Goal: Transaction & Acquisition: Purchase product/service

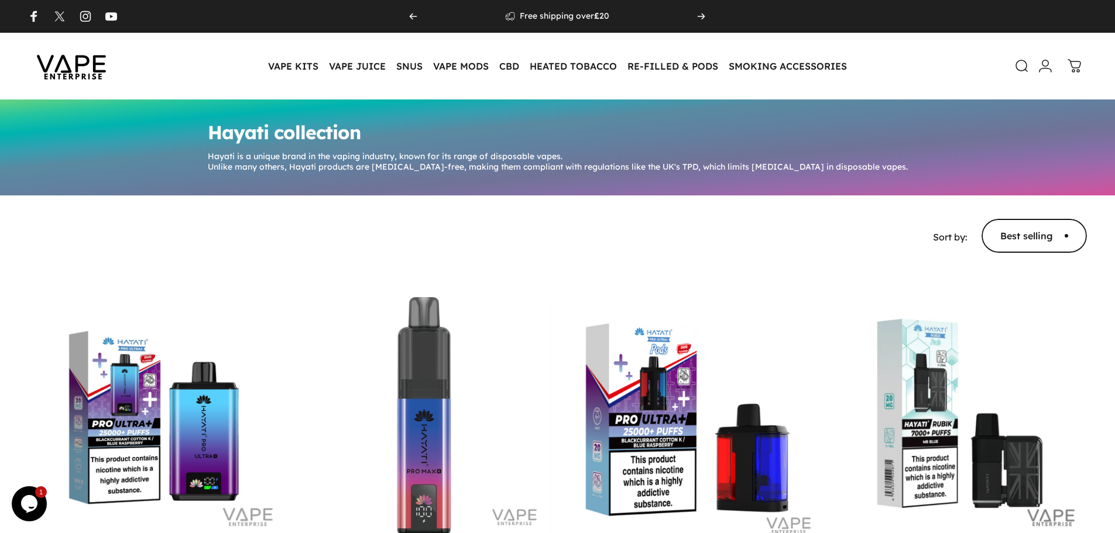
click at [83, 78] on img at bounding box center [71, 66] width 105 height 55
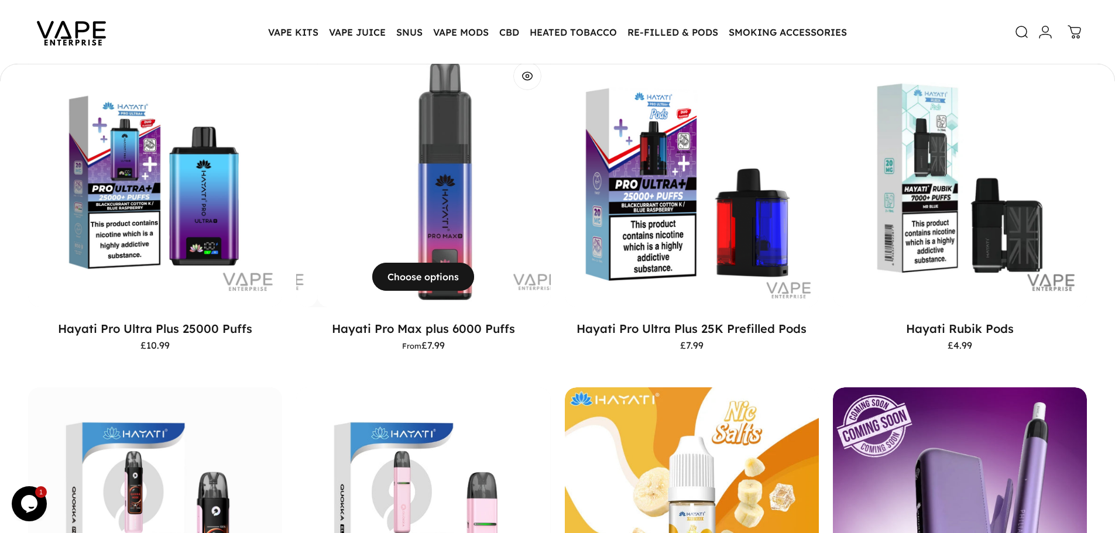
scroll to position [231, 0]
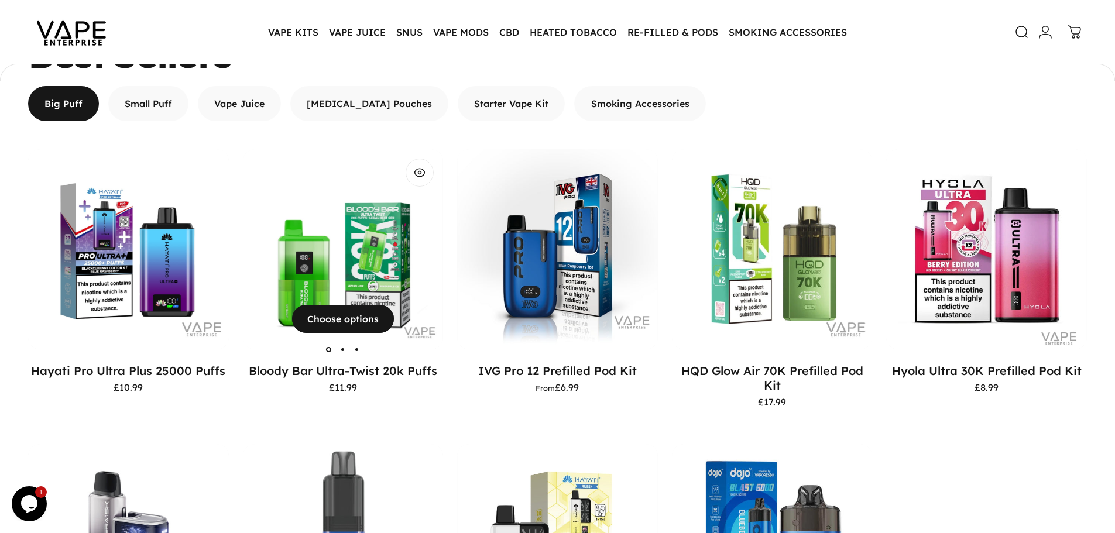
scroll to position [1051, 0]
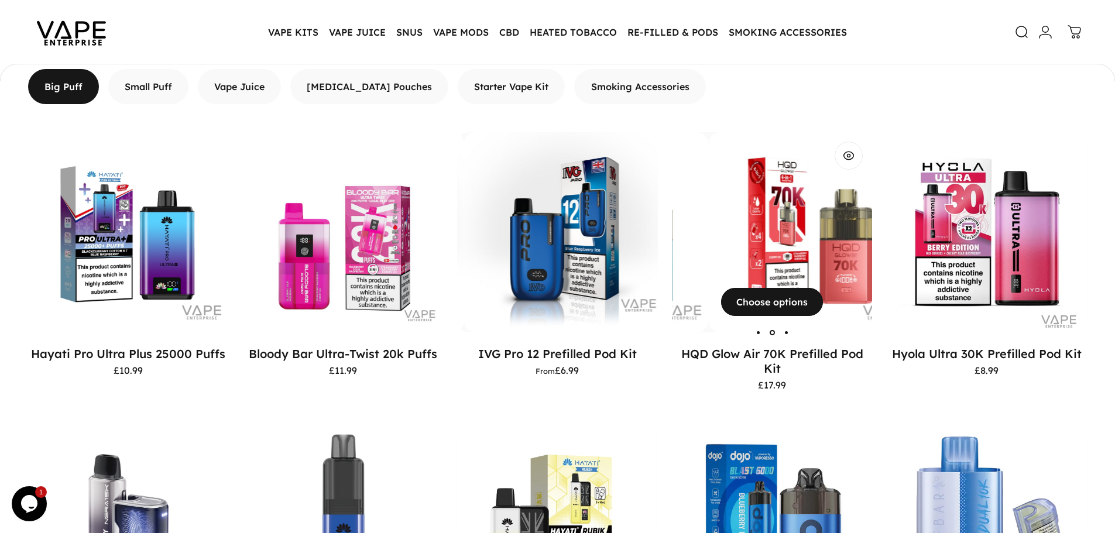
click at [508, 240] on div "HQD Glow Air 70K Prefilled Pod Kit" at bounding box center [407, 232] width 201 height 201
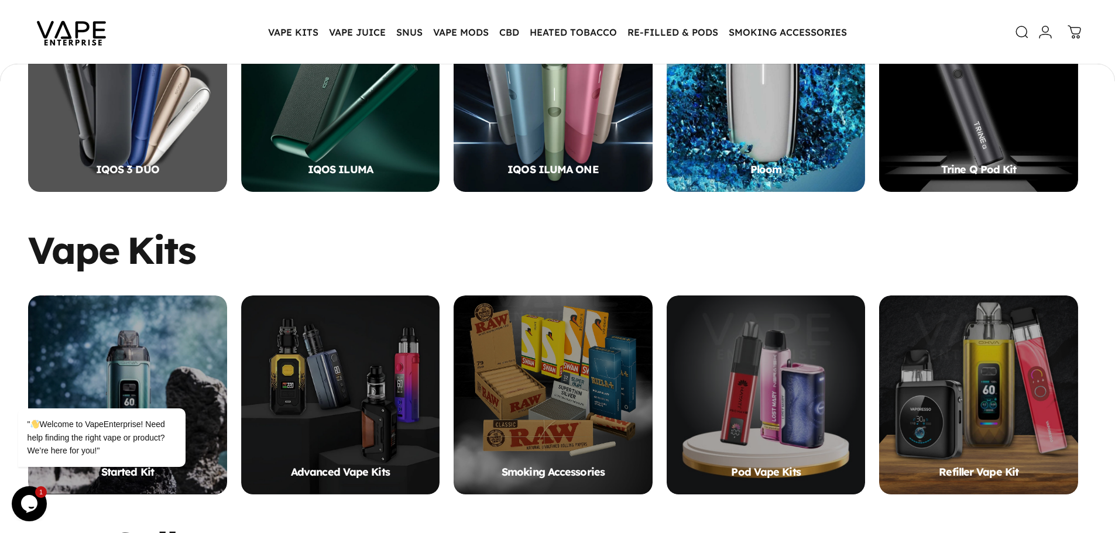
scroll to position [524, 0]
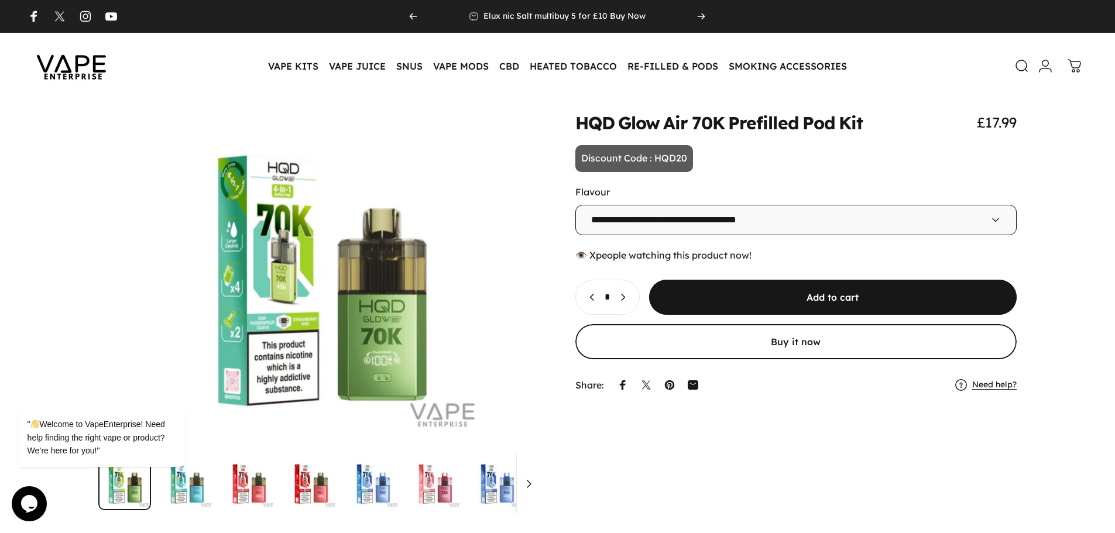
click at [88, 72] on img at bounding box center [71, 66] width 105 height 55
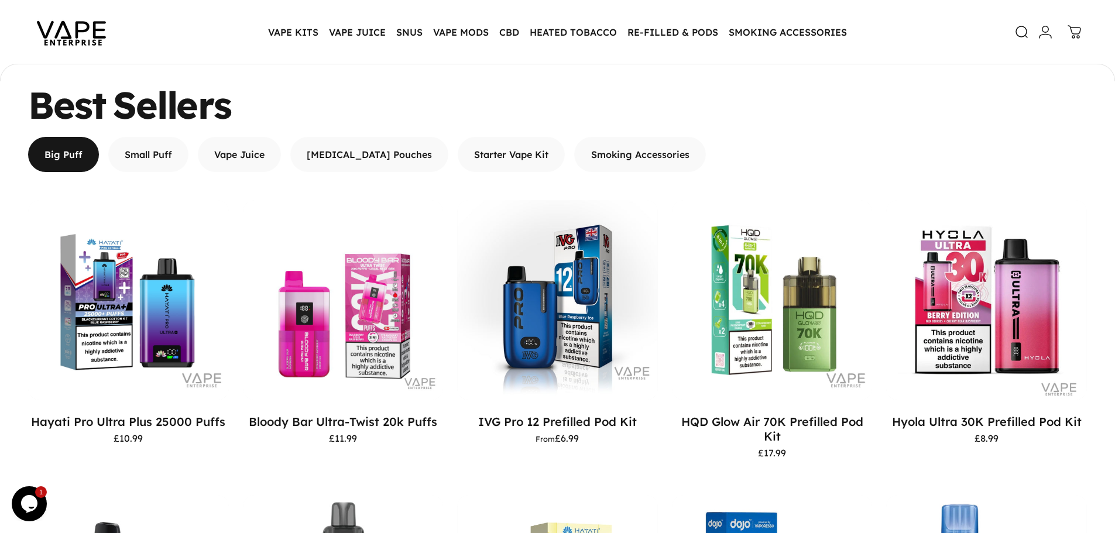
scroll to position [1051, 0]
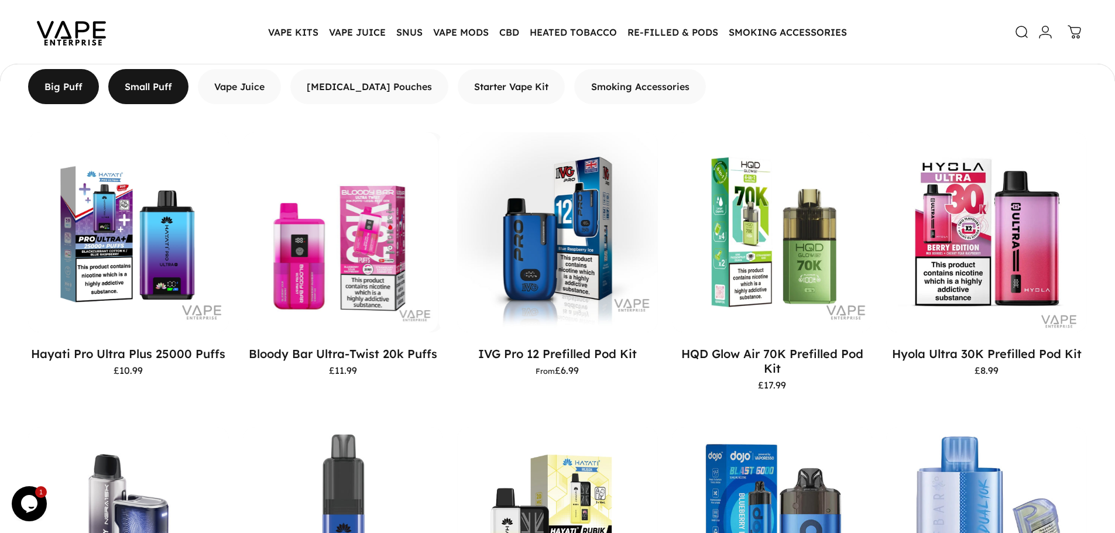
click at [170, 87] on span "button" at bounding box center [148, 87] width 121 height 70
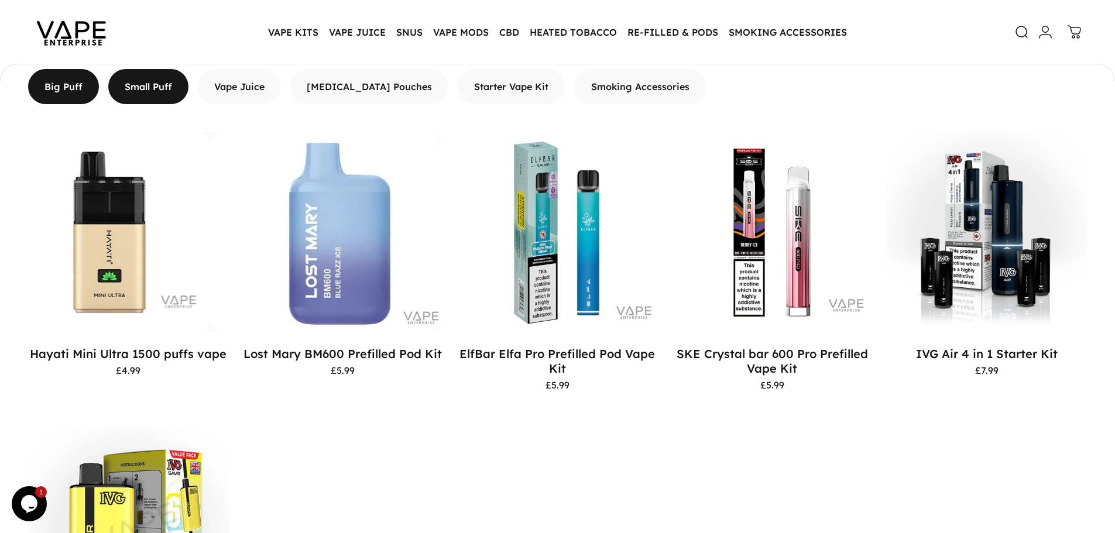
click at [74, 87] on span "button" at bounding box center [64, 87] width 107 height 70
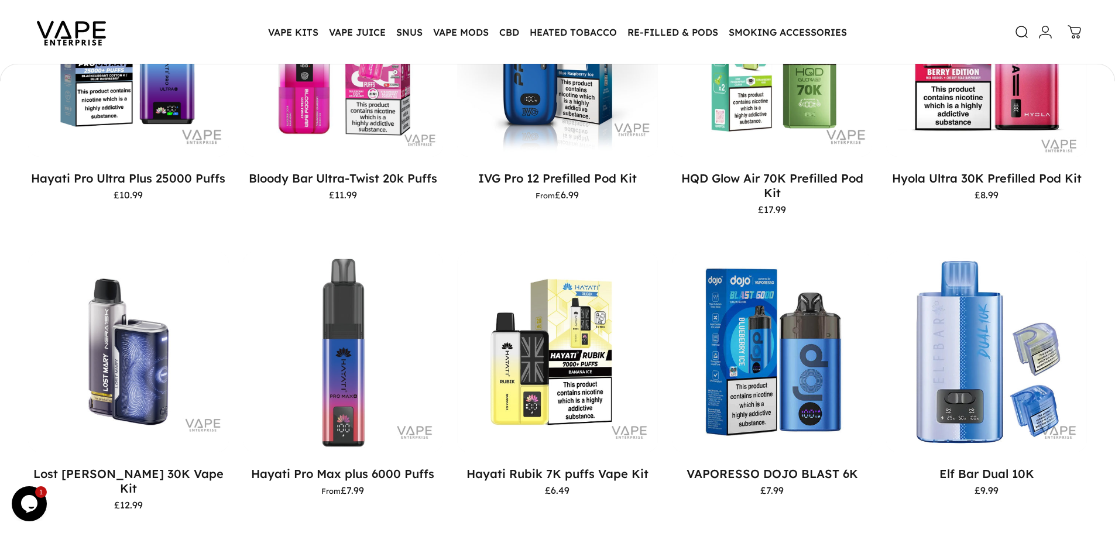
scroll to position [1285, 0]
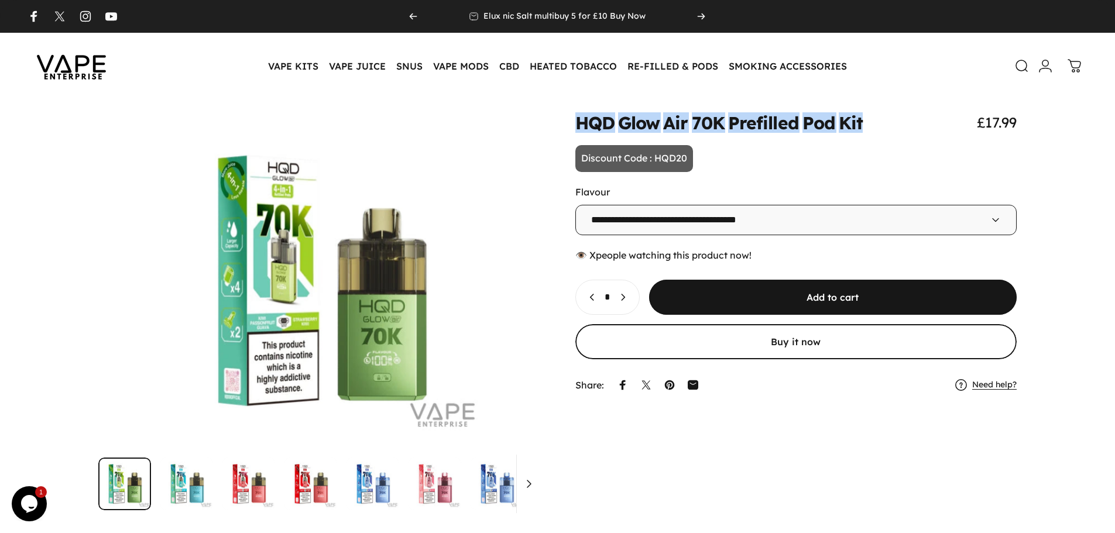
drag, startPoint x: 566, startPoint y: 117, endPoint x: 867, endPoint y: 119, distance: 300.4
click at [867, 119] on div "**********" at bounding box center [557, 312] width 1059 height 397
copy split-words "HQD Glow Air 70K Prefilled Pod Kit"
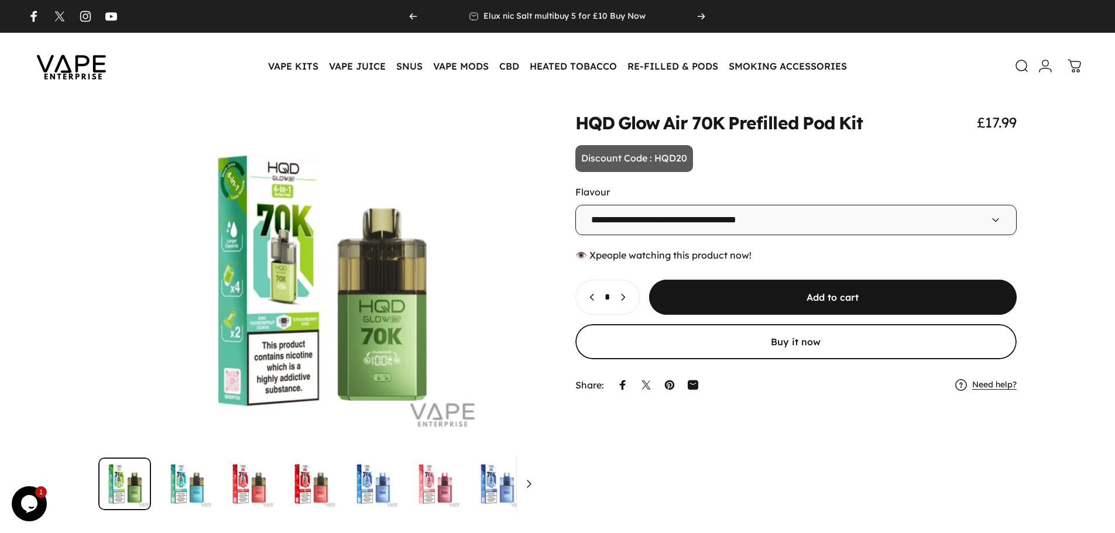
click at [788, 166] on animate-element "**********" at bounding box center [797, 255] width 442 height 283
drag, startPoint x: 654, startPoint y: 160, endPoint x: 719, endPoint y: 162, distance: 65.0
click at [719, 162] on animate-element "**********" at bounding box center [797, 255] width 442 height 283
copy p "HQD20"
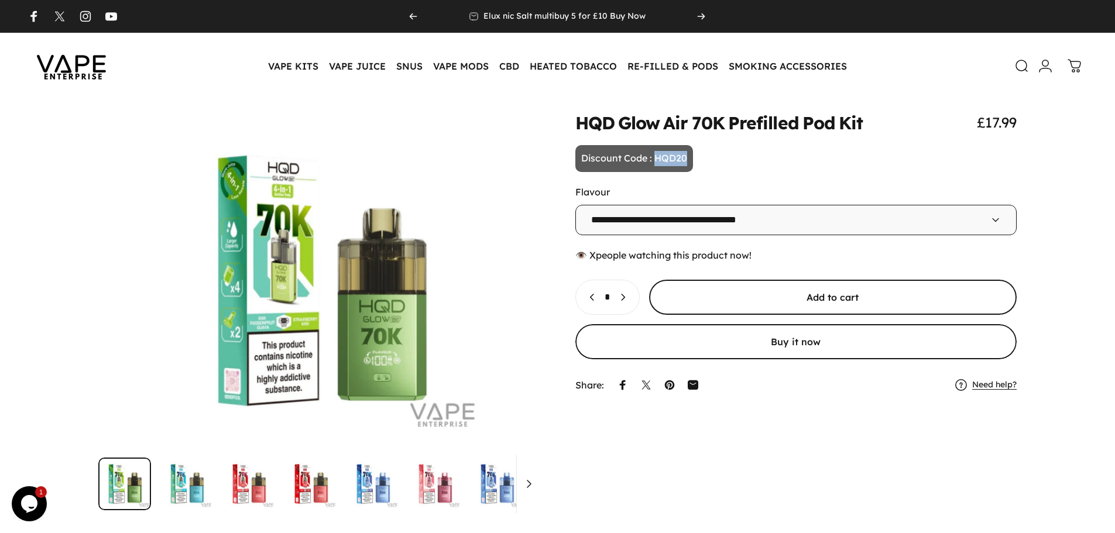
click at [725, 293] on span "submit" at bounding box center [833, 297] width 552 height 70
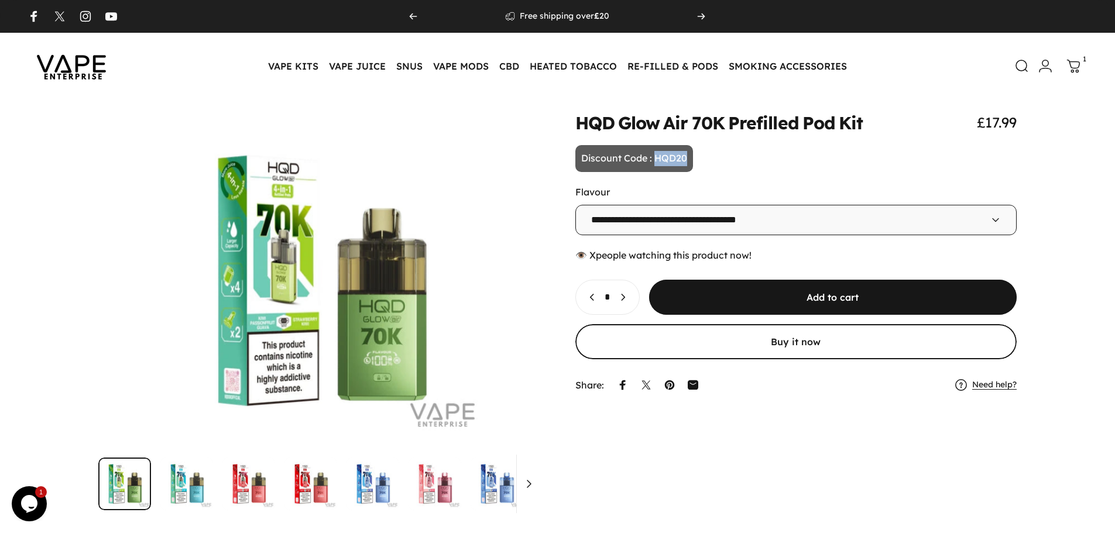
click at [1069, 68] on icon at bounding box center [1074, 66] width 14 height 14
drag, startPoint x: 655, startPoint y: 158, endPoint x: 695, endPoint y: 161, distance: 40.6
click at [695, 161] on animate-element "**********" at bounding box center [797, 255] width 442 height 283
copy p "HQD20"
click at [1087, 66] on link "Cart 1" at bounding box center [1078, 66] width 26 height 26
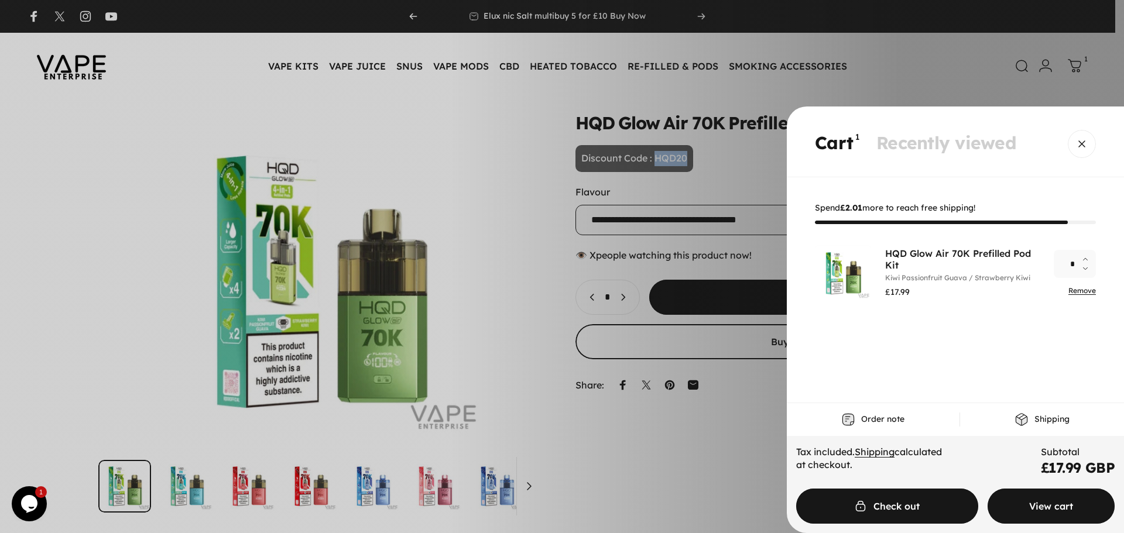
click at [1019, 506] on span "Cart" at bounding box center [1051, 506] width 191 height 70
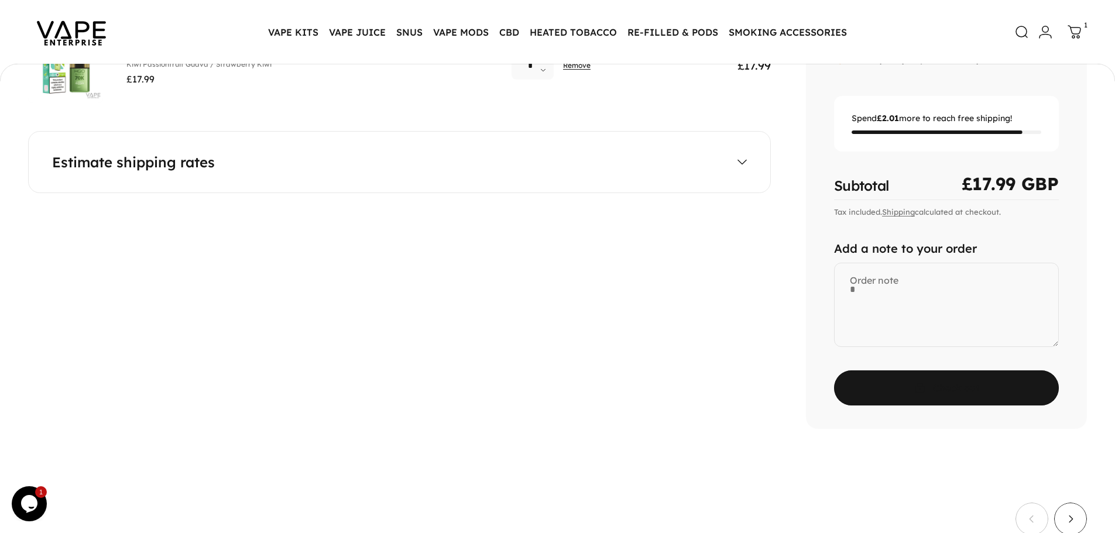
scroll to position [173, 0]
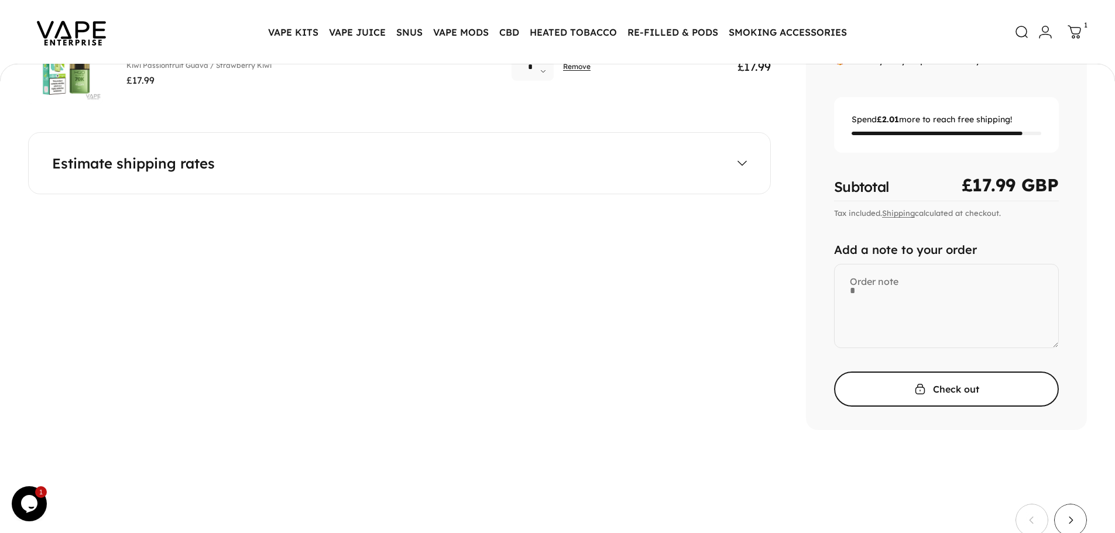
click at [958, 389] on span "submit" at bounding box center [946, 389] width 337 height 70
